Goal: Task Accomplishment & Management: Manage account settings

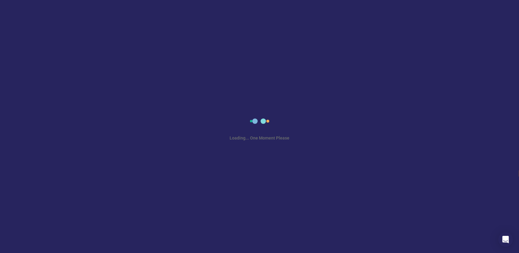
select select "en"
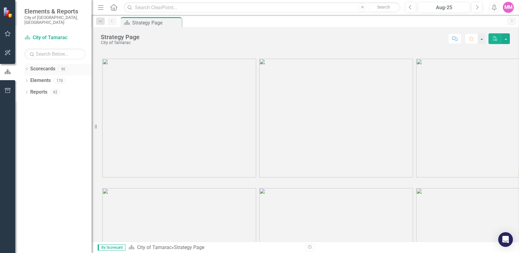
click at [27, 68] on icon "Dropdown" at bounding box center [26, 69] width 4 height 3
click at [31, 79] on icon "Dropdown" at bounding box center [29, 81] width 5 height 4
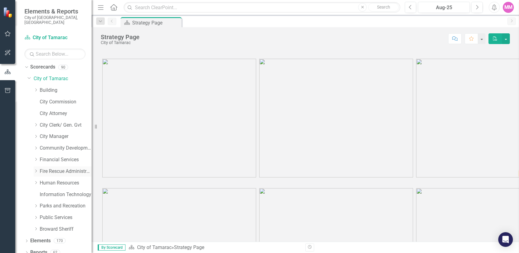
scroll to position [2, 0]
click at [35, 215] on icon at bounding box center [36, 216] width 2 height 3
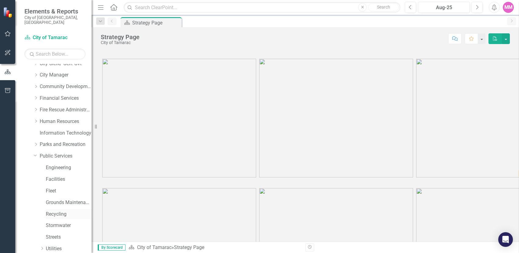
scroll to position [95, 0]
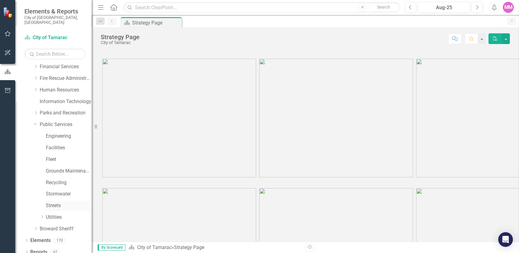
click at [59, 202] on link "Streets" at bounding box center [69, 205] width 46 height 7
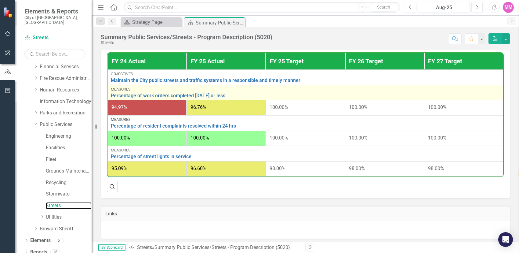
scroll to position [198, 0]
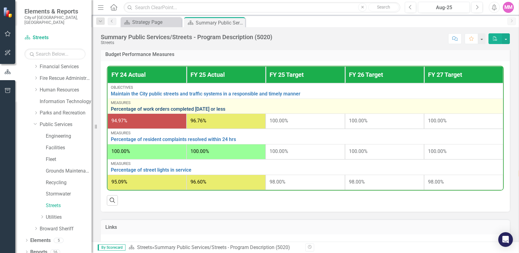
click at [163, 107] on link "Percentage of work orders completed [DATE] or less" at bounding box center [305, 108] width 389 height 5
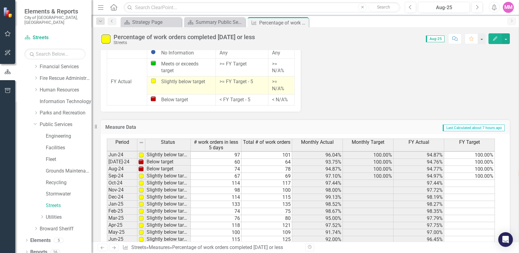
scroll to position [571, 0]
click at [269, 207] on tbody "Apr-23 Below target 125 132 94.70% 100.00% 91.25% 100.00% May-23 Below target 6…" at bounding box center [301, 165] width 388 height 225
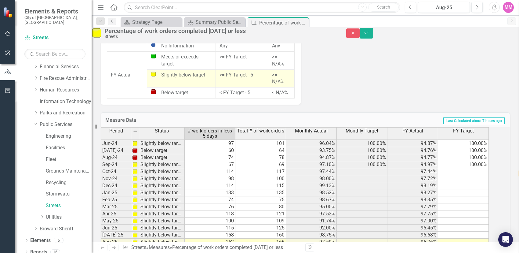
click at [231, 245] on td at bounding box center [210, 248] width 51 height 7
type textarea "128"
click at [373, 36] on button "Save" at bounding box center [366, 33] width 13 height 11
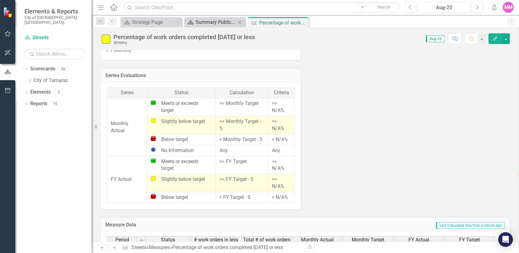
scroll to position [388, 0]
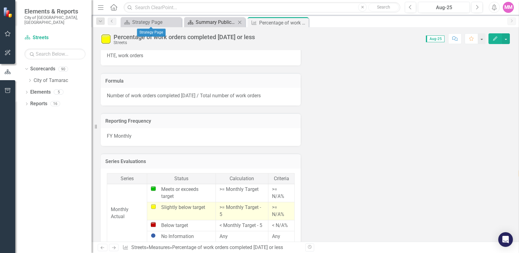
click at [199, 24] on div "Summary Public Services/Streets - Program Description (5020)" at bounding box center [216, 22] width 40 height 8
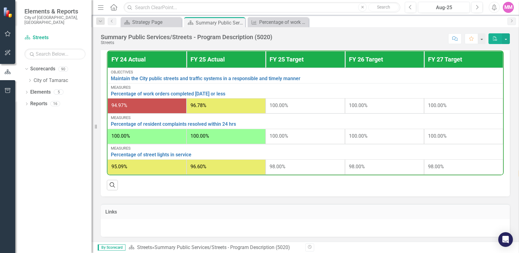
scroll to position [214, 0]
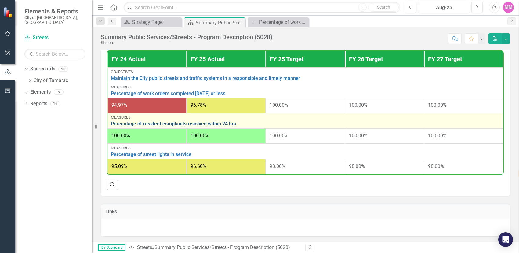
click at [143, 123] on link "Percentage of resident complaints resolved within 24 hrs" at bounding box center [305, 123] width 389 height 5
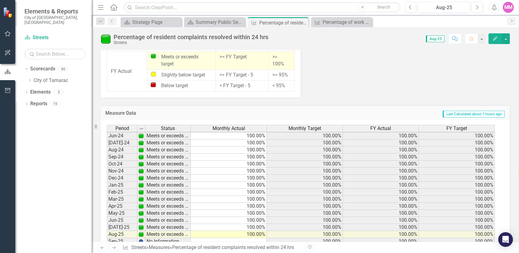
scroll to position [575, 0]
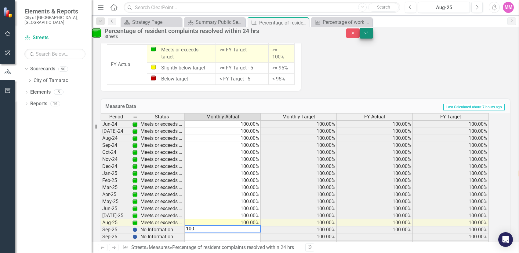
type textarea "100"
click at [373, 36] on button "Save" at bounding box center [366, 33] width 13 height 11
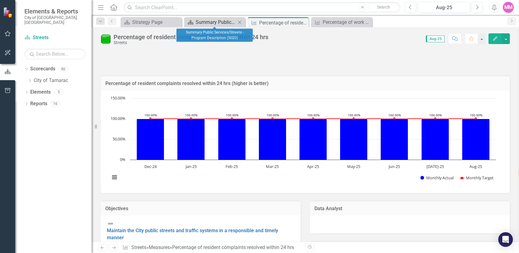
click at [202, 23] on div "Summary Public Services/Streets - Program Description (5020)" at bounding box center [216, 22] width 40 height 8
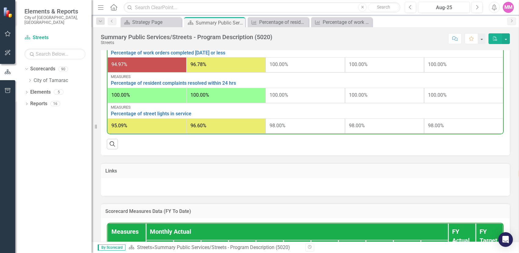
scroll to position [275, 0]
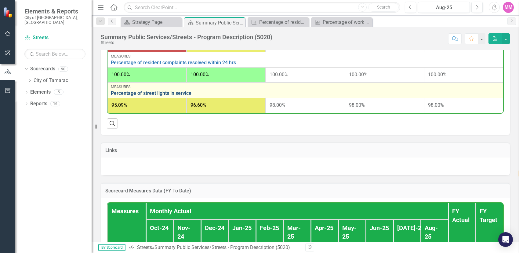
click at [152, 92] on link "Percentage of street lights in service" at bounding box center [305, 92] width 389 height 5
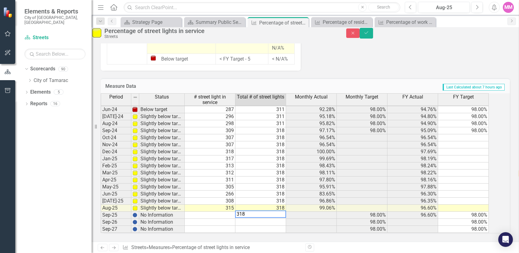
scroll to position [546, 0]
click at [230, 211] on td at bounding box center [210, 214] width 51 height 7
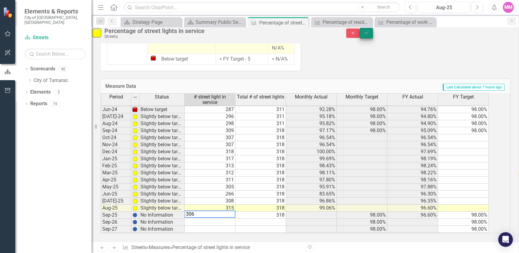
type textarea "306"
click at [369, 35] on icon "Save" at bounding box center [366, 33] width 5 height 4
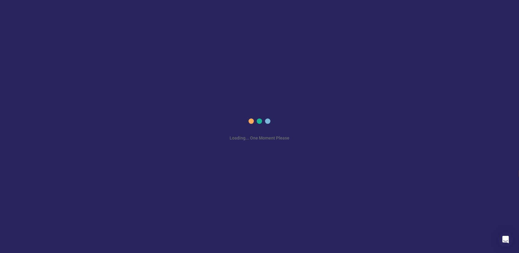
select select "en"
